Goal: Obtain resource: Obtain resource

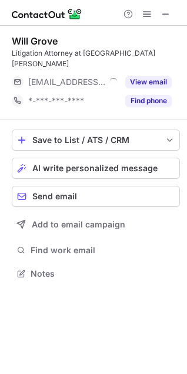
scroll to position [255, 187]
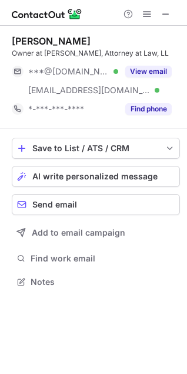
scroll to position [284, 187]
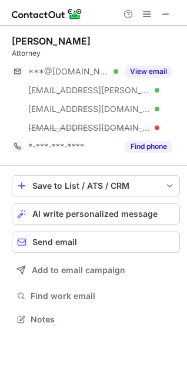
scroll to position [311, 187]
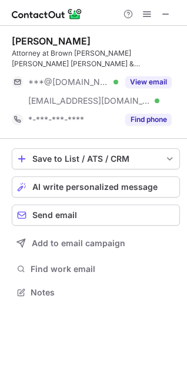
scroll to position [284, 187]
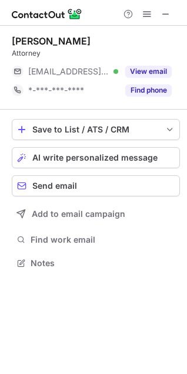
scroll to position [255, 187]
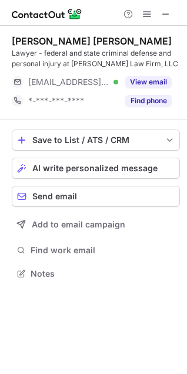
scroll to position [265, 187]
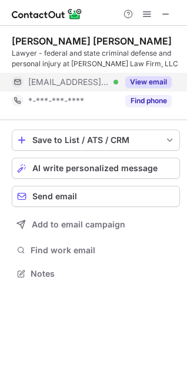
click at [150, 78] on button "View email" at bounding box center [148, 82] width 46 height 12
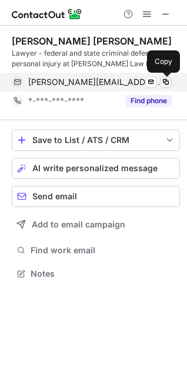
click at [164, 82] on span at bounding box center [165, 81] width 9 height 9
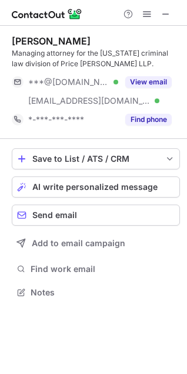
scroll to position [284, 187]
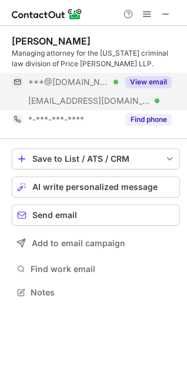
click at [150, 86] on button "View email" at bounding box center [148, 82] width 46 height 12
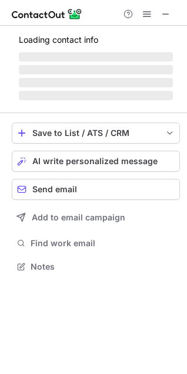
scroll to position [284, 187]
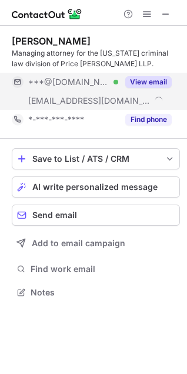
click at [146, 82] on button "View email" at bounding box center [148, 82] width 46 height 12
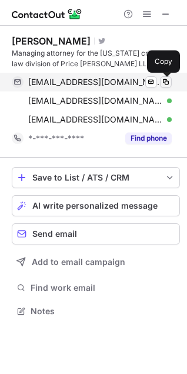
click at [169, 82] on span at bounding box center [165, 81] width 9 height 9
click at [169, 80] on span at bounding box center [165, 81] width 9 height 9
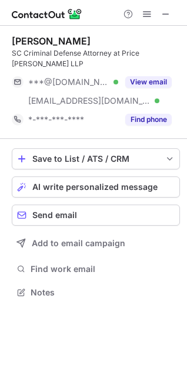
scroll to position [284, 187]
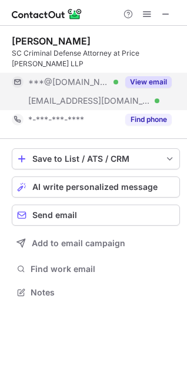
click at [157, 77] on button "View email" at bounding box center [148, 82] width 46 height 12
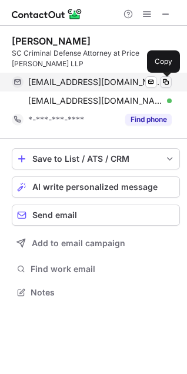
click at [162, 82] on span at bounding box center [165, 81] width 9 height 9
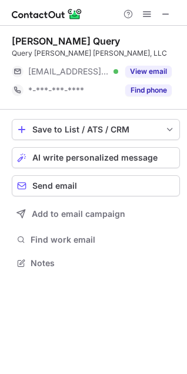
scroll to position [255, 187]
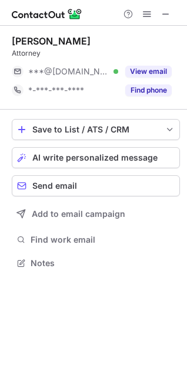
scroll to position [255, 187]
